Goal: Task Accomplishment & Management: Manage account settings

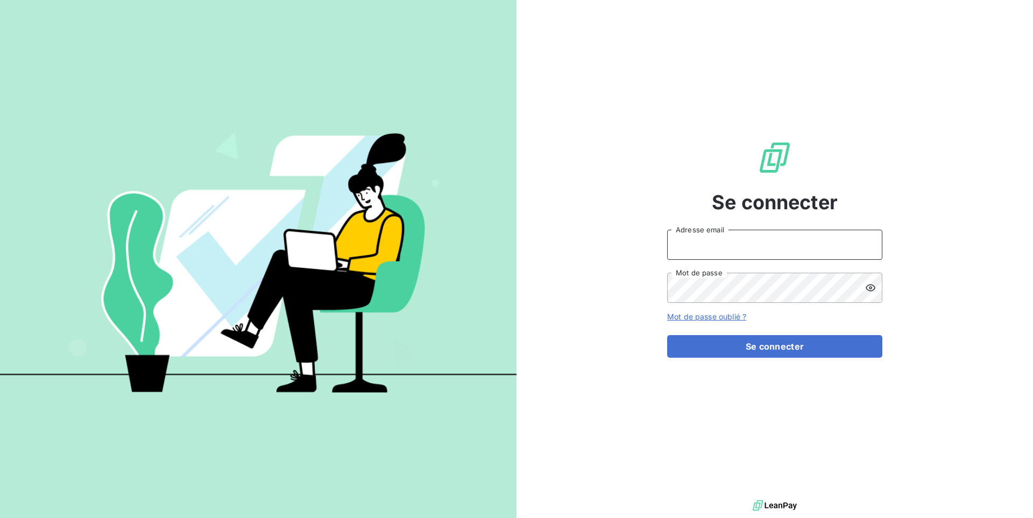
click at [723, 255] on input "Adresse email" at bounding box center [774, 245] width 215 height 30
type input "admin@graitecusa"
click at [667, 335] on button "Se connecter" at bounding box center [774, 346] width 215 height 23
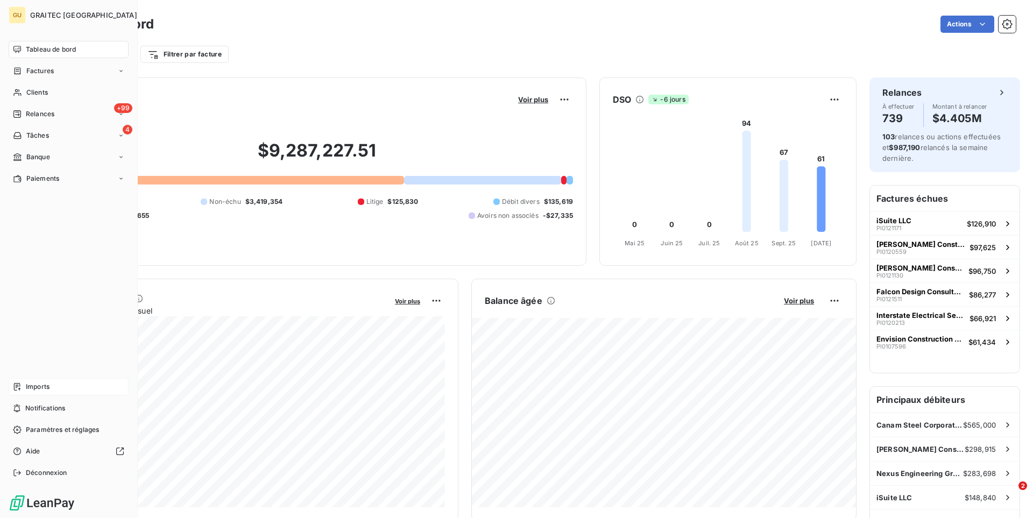
click at [40, 388] on span "Imports" at bounding box center [38, 387] width 24 height 10
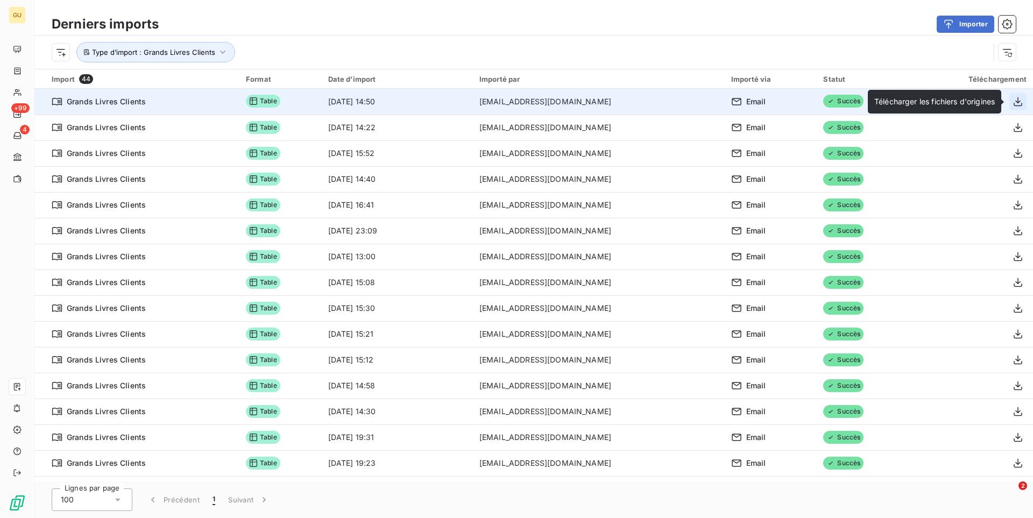
click at [1019, 101] on icon "button" at bounding box center [1017, 101] width 9 height 9
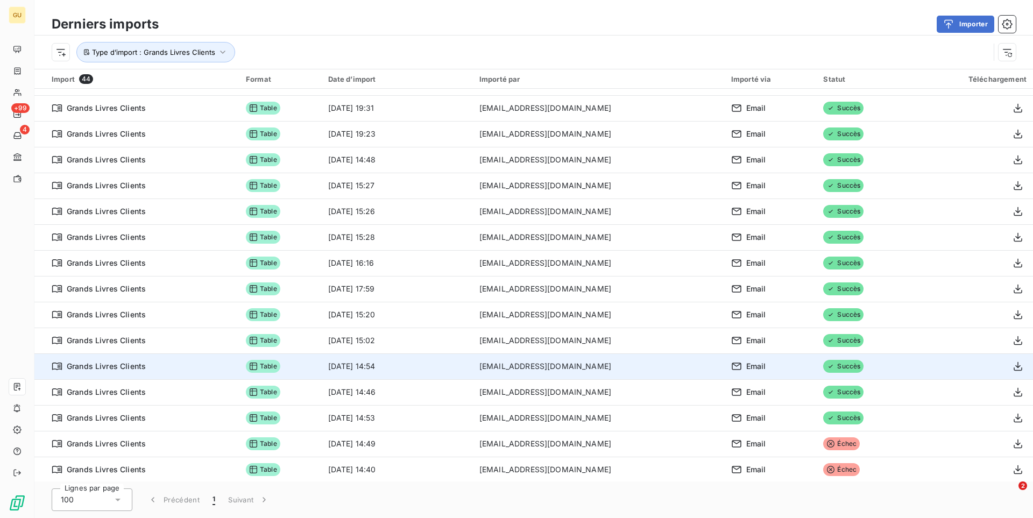
scroll to position [384, 0]
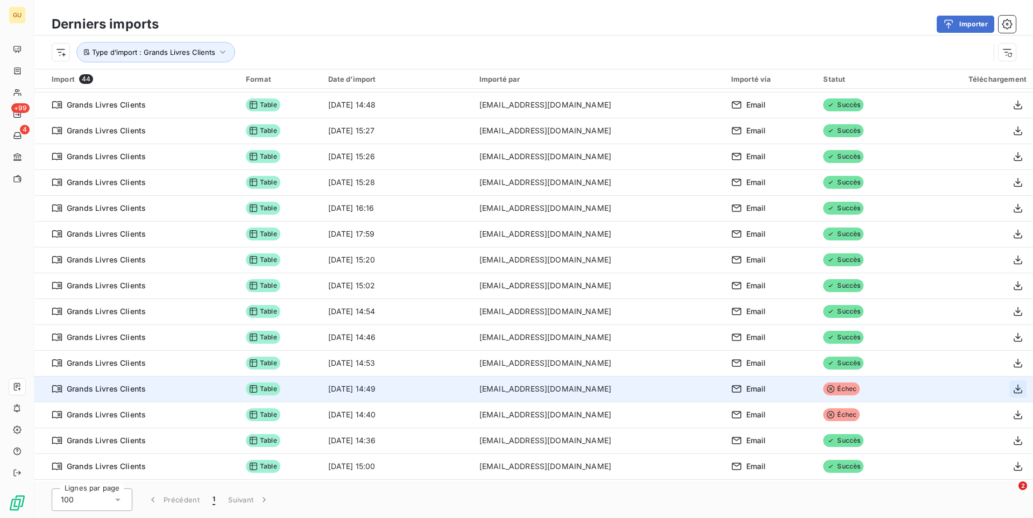
click at [1014, 390] on icon "button" at bounding box center [1017, 389] width 9 height 9
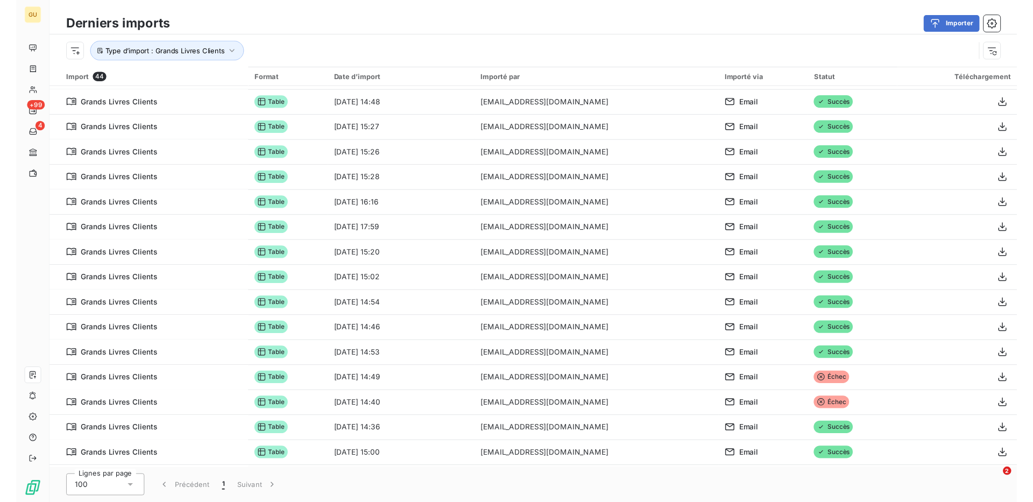
scroll to position [124, 0]
